Goal: Book appointment/travel/reservation

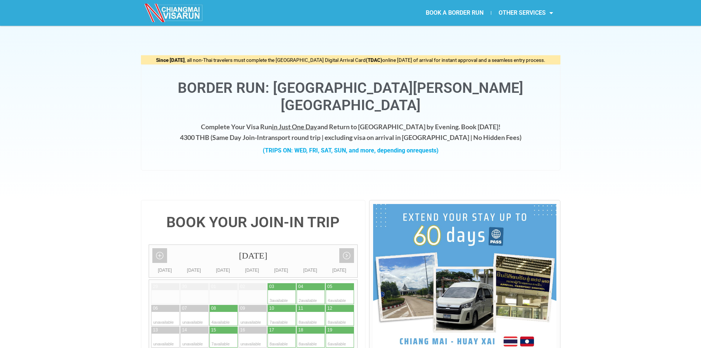
drag, startPoint x: 203, startPoint y: 120, endPoint x: 232, endPoint y: 117, distance: 28.9
click at [232, 121] on h4 "Complete Your Visa Run in Just One Day and Return to [GEOGRAPHIC_DATA] by Eveni…" at bounding box center [351, 131] width 404 height 21
click at [208, 146] on div "(TRIPS ON: WED, FRI, SAT, SUN, and more, depending on requests)" at bounding box center [351, 151] width 404 height 10
drag, startPoint x: 247, startPoint y: 121, endPoint x: 290, endPoint y: 121, distance: 42.7
click at [290, 121] on h4 "Complete Your Visa Run in Just One Day and Return to [GEOGRAPHIC_DATA] by Eveni…" at bounding box center [351, 131] width 404 height 21
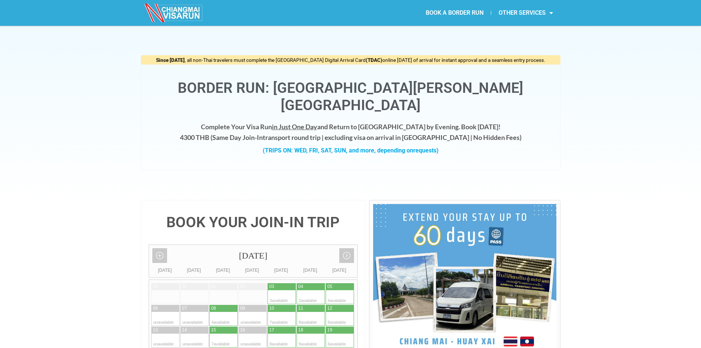
click at [240, 146] on div "(TRIPS ON: WED, FRI, SAT, SUN, and more, depending on requests)" at bounding box center [351, 151] width 404 height 10
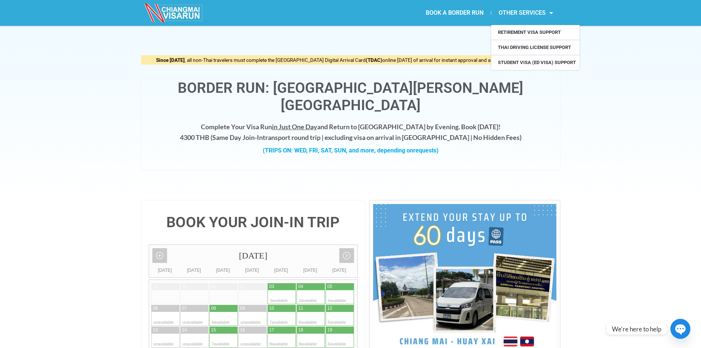
click at [533, 9] on link "OTHER SERVICES" at bounding box center [525, 12] width 69 height 17
click at [170, 8] on img at bounding box center [174, 13] width 59 height 18
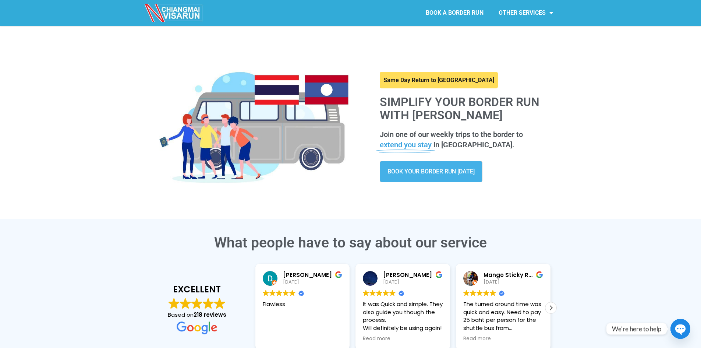
click at [441, 79] on link at bounding box center [439, 80] width 118 height 17
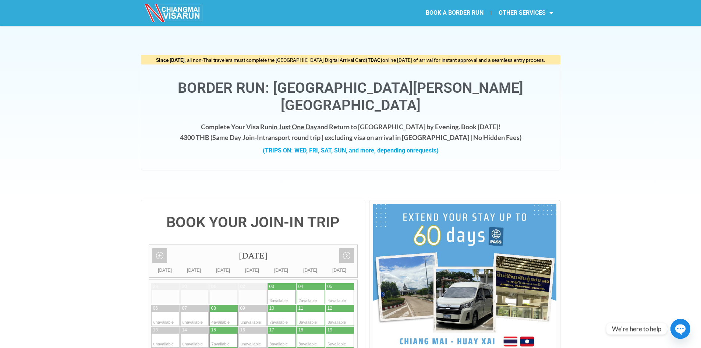
drag, startPoint x: 163, startPoint y: 60, endPoint x: 397, endPoint y: 57, distance: 234.0
click at [394, 57] on span "Since May 1, 2025 , all non-Thai travelers must complete the Thailand Digital A…" at bounding box center [350, 60] width 389 height 6
click at [441, 57] on span "Since May 1, 2025 , all non-Thai travelers must complete the Thailand Digital A…" at bounding box center [350, 60] width 389 height 6
drag, startPoint x: 156, startPoint y: 61, endPoint x: 206, endPoint y: 65, distance: 50.2
click at [206, 65] on div "Since May 1, 2025 , all non-Thai travelers must complete the Thailand Digital A…" at bounding box center [350, 112] width 419 height 115
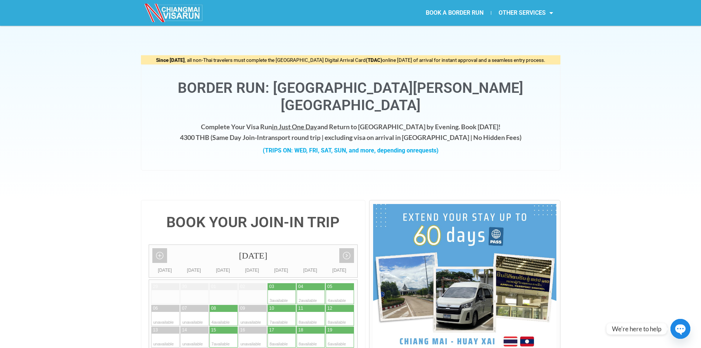
click at [201, 60] on span "Since May 1, 2025 , all non-Thai travelers must complete the Thailand Digital A…" at bounding box center [350, 60] width 389 height 6
drag, startPoint x: 350, startPoint y: 59, endPoint x: 373, endPoint y: 59, distance: 23.6
click at [373, 59] on span "Since May 1, 2025 , all non-Thai travelers must complete the Thailand Digital A…" at bounding box center [350, 60] width 389 height 6
click at [339, 81] on h1 "Border Run: [GEOGRAPHIC_DATA][PERSON_NAME][GEOGRAPHIC_DATA]" at bounding box center [351, 96] width 404 height 35
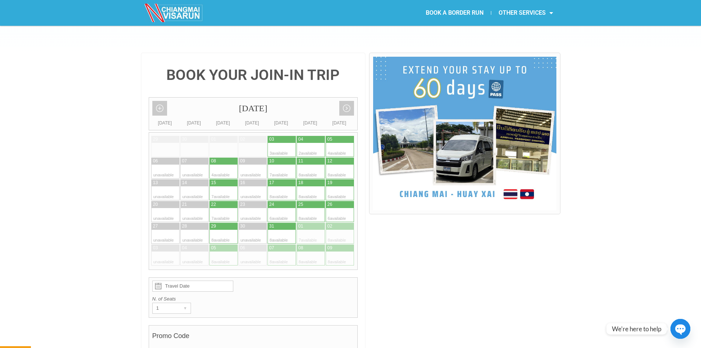
click at [280, 143] on div at bounding box center [274, 150] width 14 height 14
type input "03 October 2025"
radio input "true"
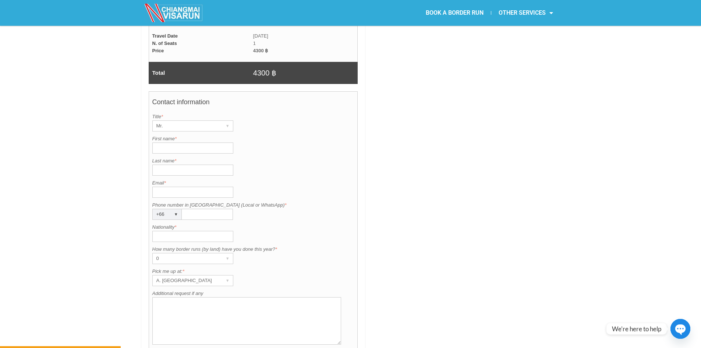
scroll to position [504, 0]
